Goal: Information Seeking & Learning: Understand process/instructions

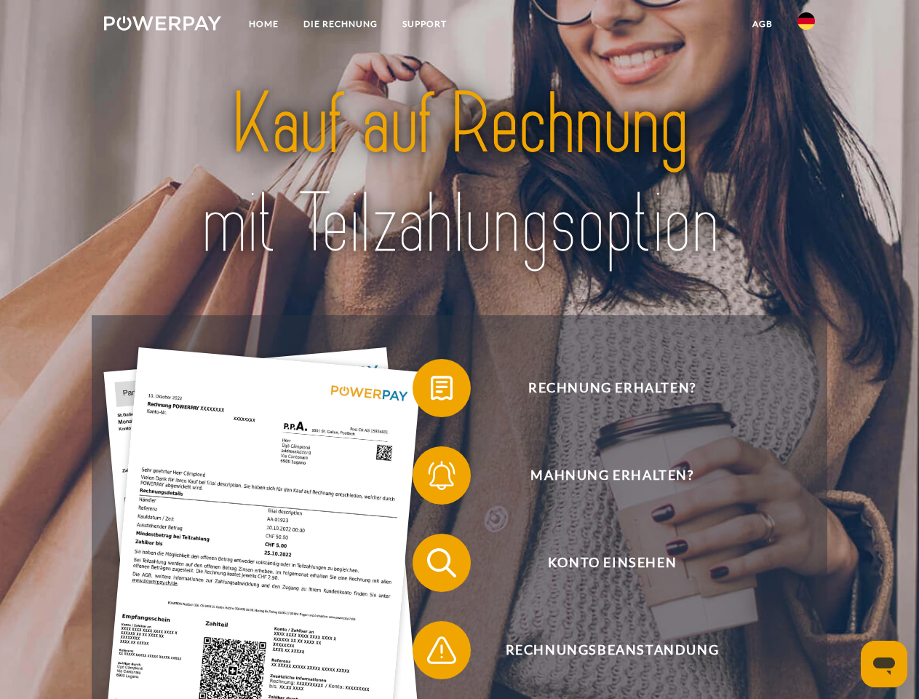
click at [162, 25] on img at bounding box center [162, 23] width 117 height 15
click at [806, 25] on img at bounding box center [806, 20] width 17 height 17
click at [762, 24] on link "agb" at bounding box center [762, 24] width 45 height 26
click at [431, 391] on span at bounding box center [419, 387] width 73 height 73
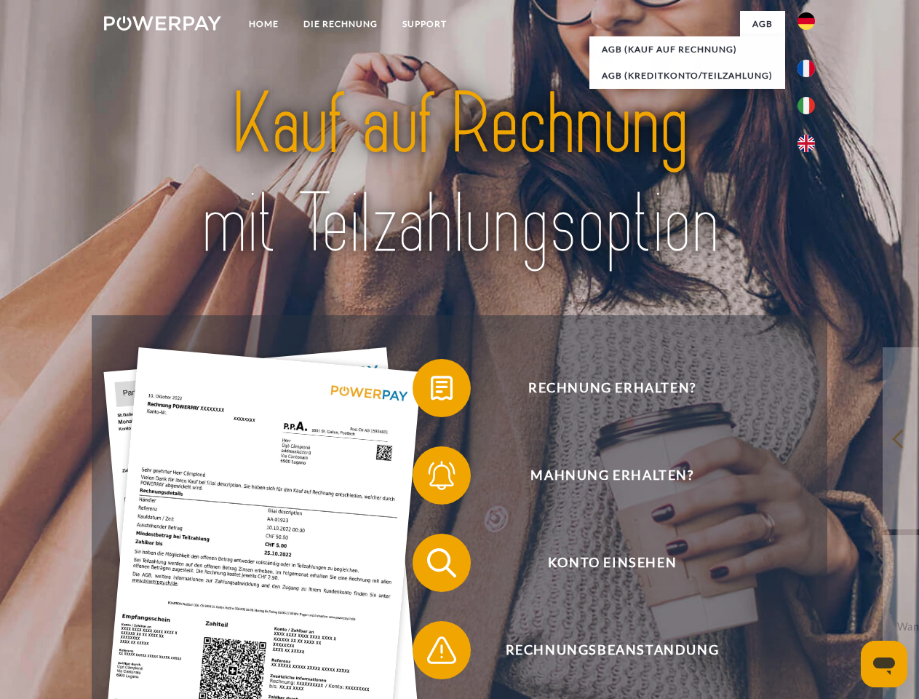
click at [431, 478] on span at bounding box center [419, 475] width 73 height 73
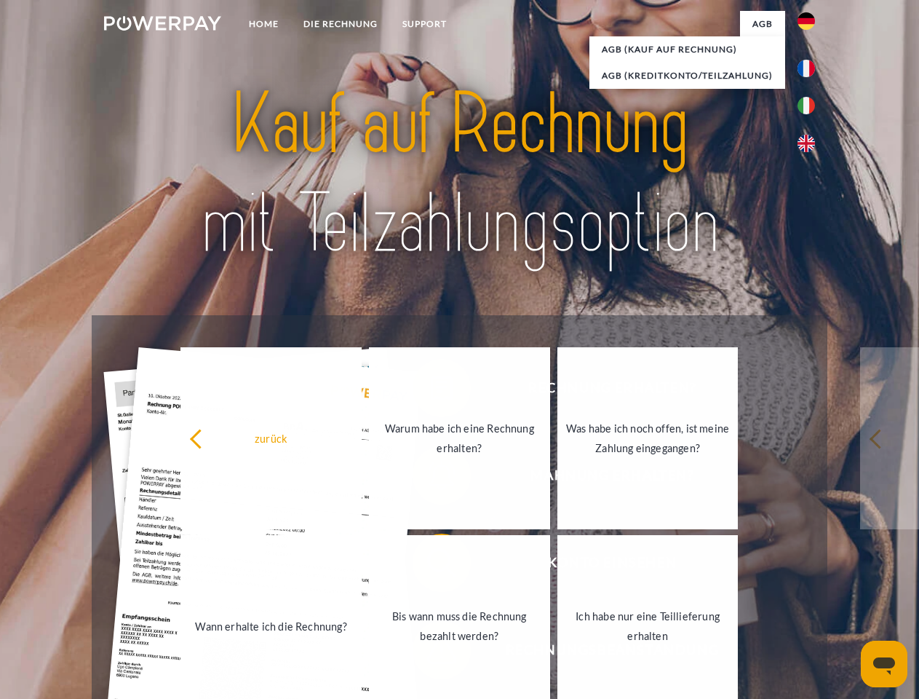
click at [431, 565] on link "Bis wann muss die Rechnung bezahlt werden?" at bounding box center [459, 626] width 181 height 182
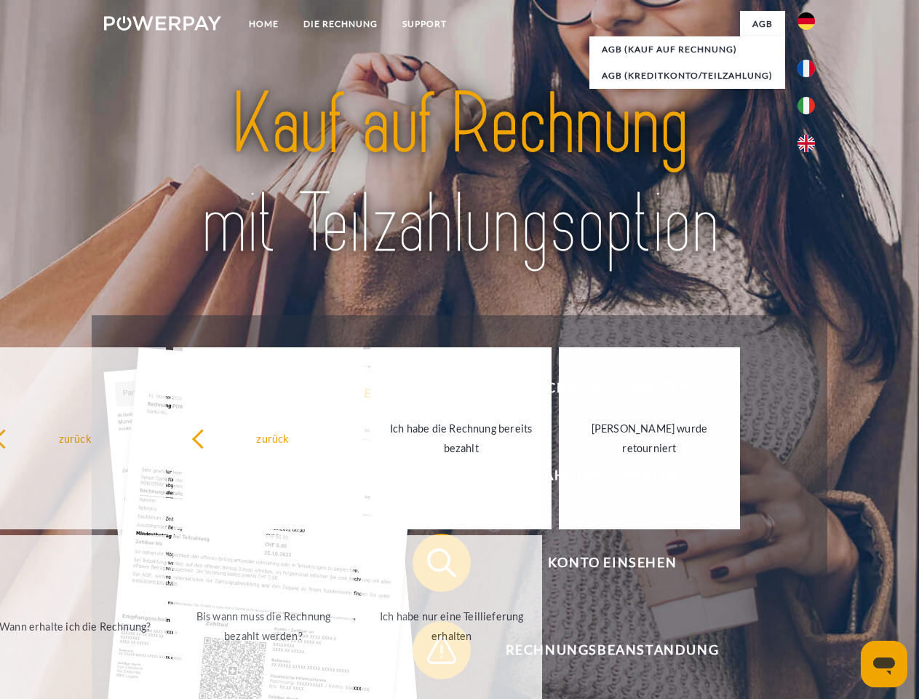
click at [431, 653] on span at bounding box center [419, 649] width 73 height 73
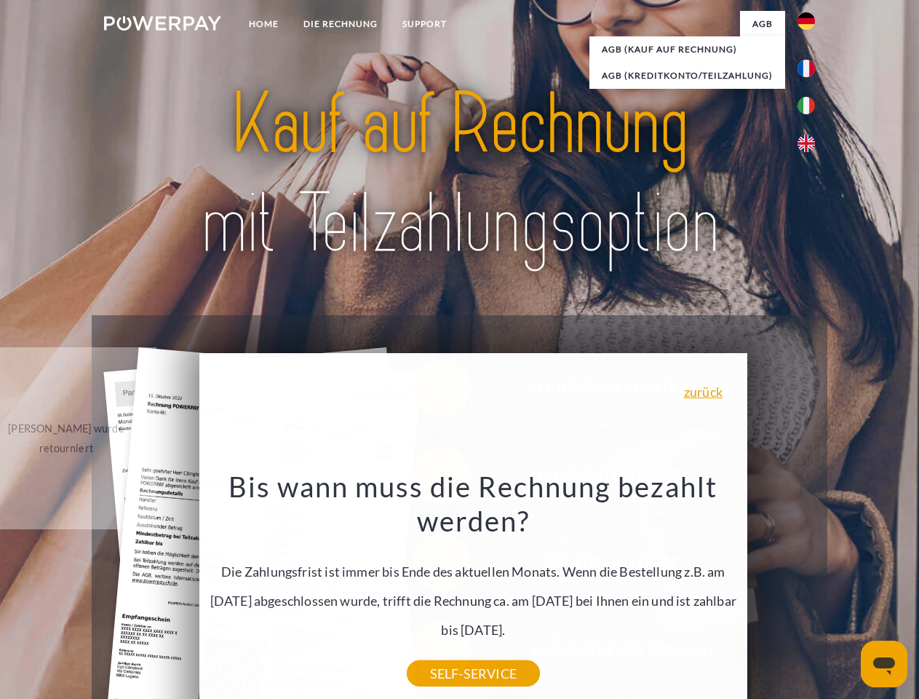
click at [884, 664] on icon "Messaging-Fenster öffnen" at bounding box center [884, 665] width 22 height 17
